Goal: Task Accomplishment & Management: Use online tool/utility

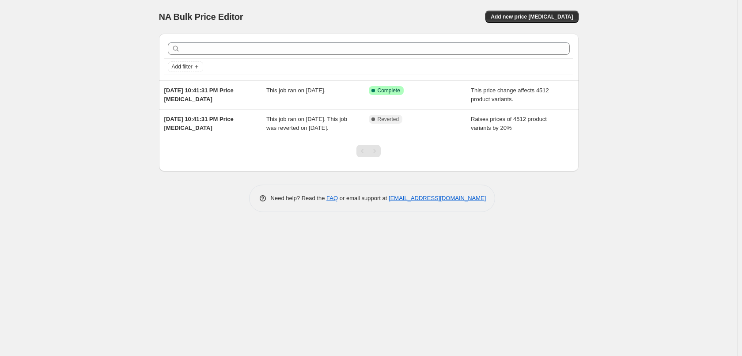
drag, startPoint x: 230, startPoint y: 91, endPoint x: 113, endPoint y: 156, distance: 133.9
click at [113, 156] on div "NA Bulk Price Editor. This page is ready NA Bulk Price Editor Add new price [ME…" at bounding box center [368, 178] width 737 height 356
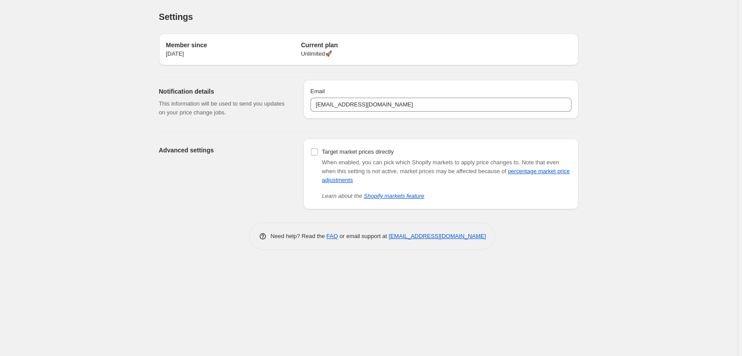
drag, startPoint x: 0, startPoint y: 113, endPoint x: 54, endPoint y: 195, distance: 98.8
click at [54, 195] on div "Settings. This page is ready Settings Member since Jul 23, 2025 Current plan Un…" at bounding box center [368, 178] width 737 height 356
